Goal: Book appointment/travel/reservation

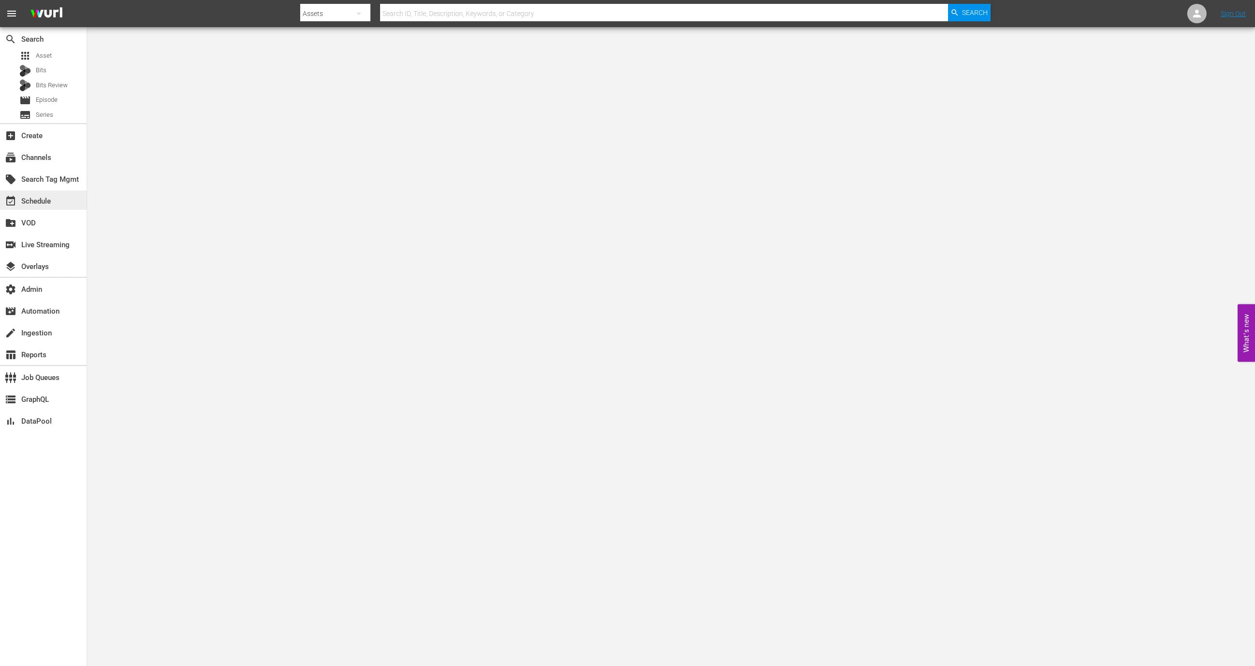
click at [56, 201] on div "event_available Schedule" at bounding box center [43, 199] width 87 height 19
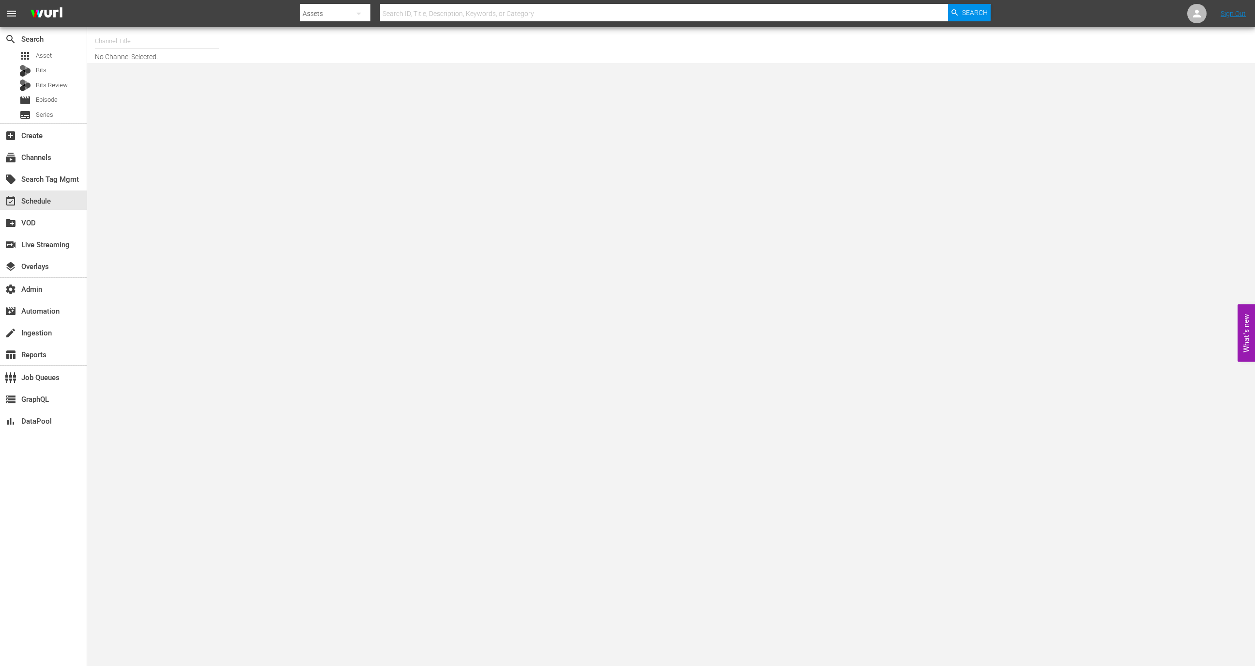
click at [151, 36] on input "text" at bounding box center [157, 41] width 124 height 23
click at [170, 62] on div "Historian (1908 - cinedigm_entertainment_corp_historian_1)" at bounding box center [228, 68] width 251 height 23
type input "Historian (1908 - cinedigm_entertainment_corp_historian_1)"
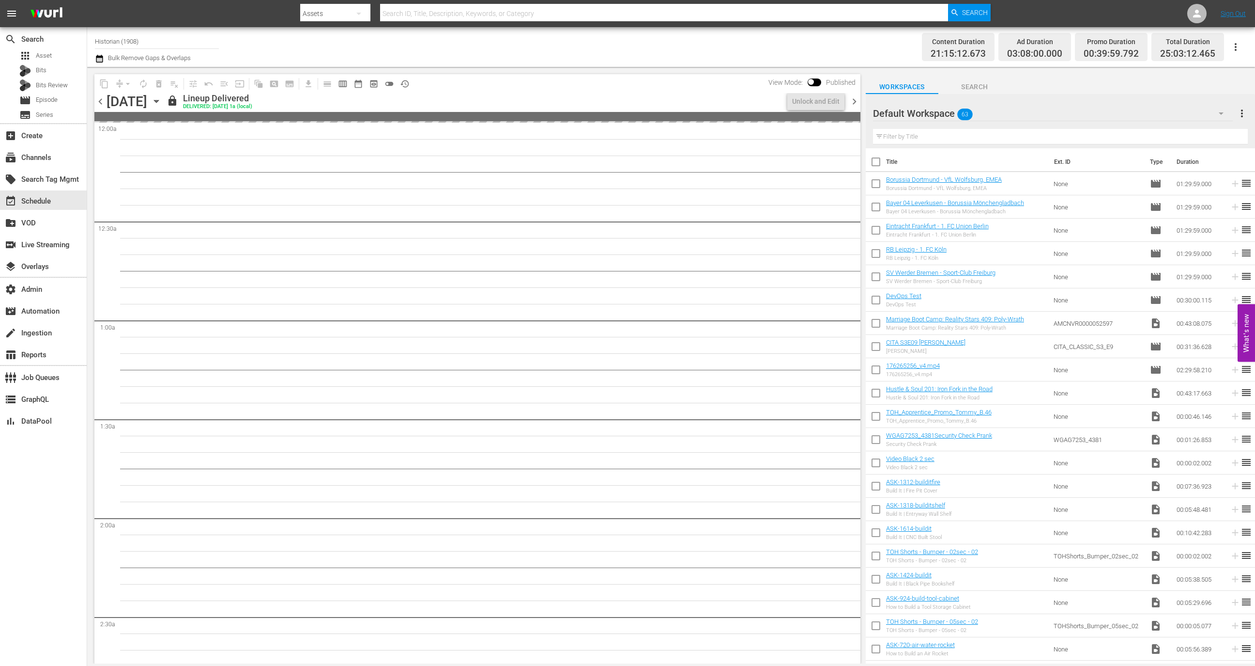
click at [131, 44] on input "Historian (1908)" at bounding box center [157, 41] width 124 height 23
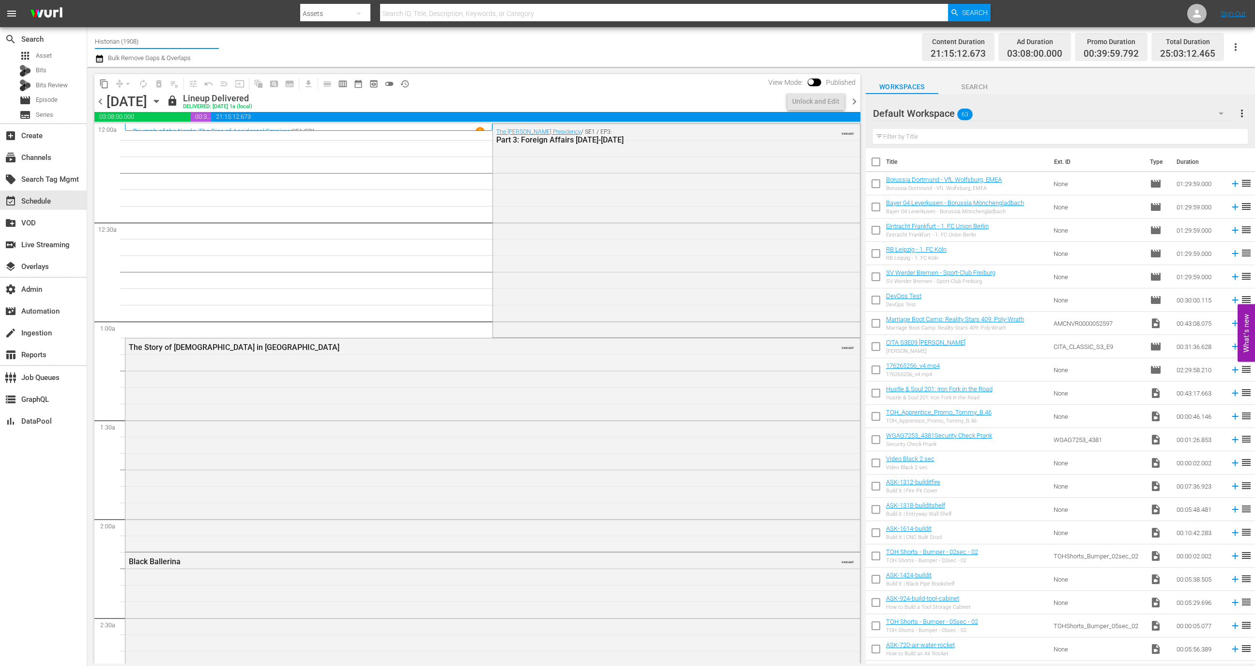
click at [131, 44] on input "Historian (1908)" at bounding box center [157, 41] width 124 height 23
click at [162, 103] on icon "button" at bounding box center [156, 101] width 11 height 11
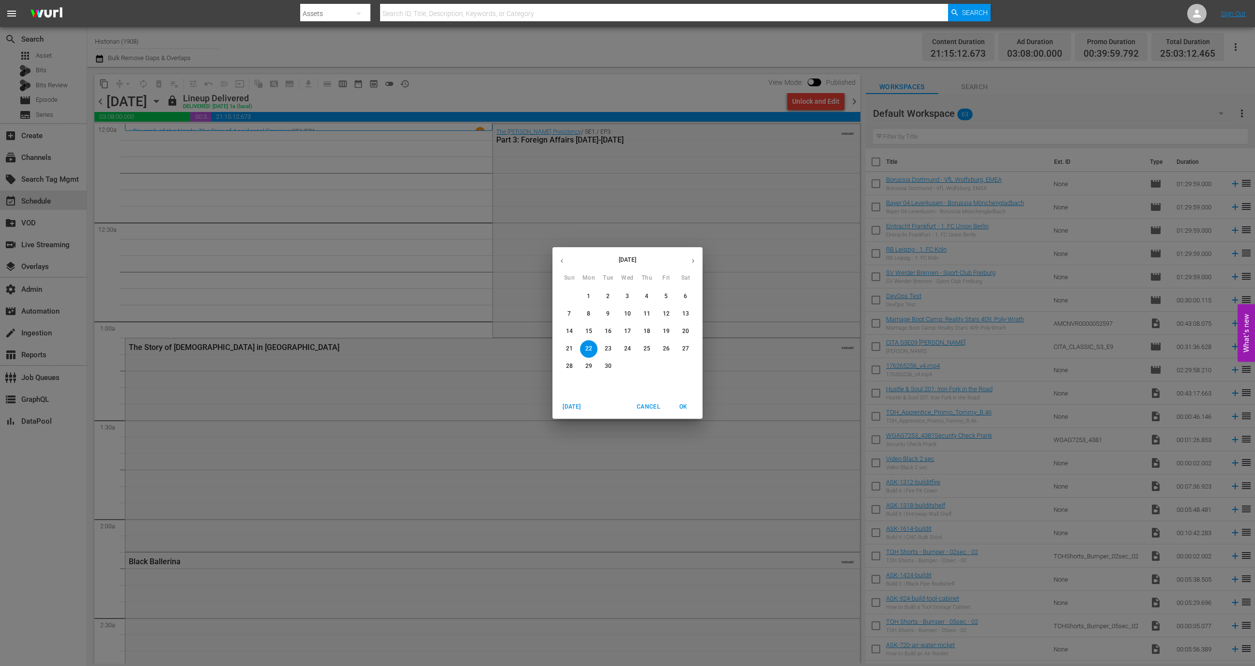
click at [589, 371] on button "29" at bounding box center [588, 365] width 17 height 17
